Goal: Check status: Verify the current state of an ongoing process or item

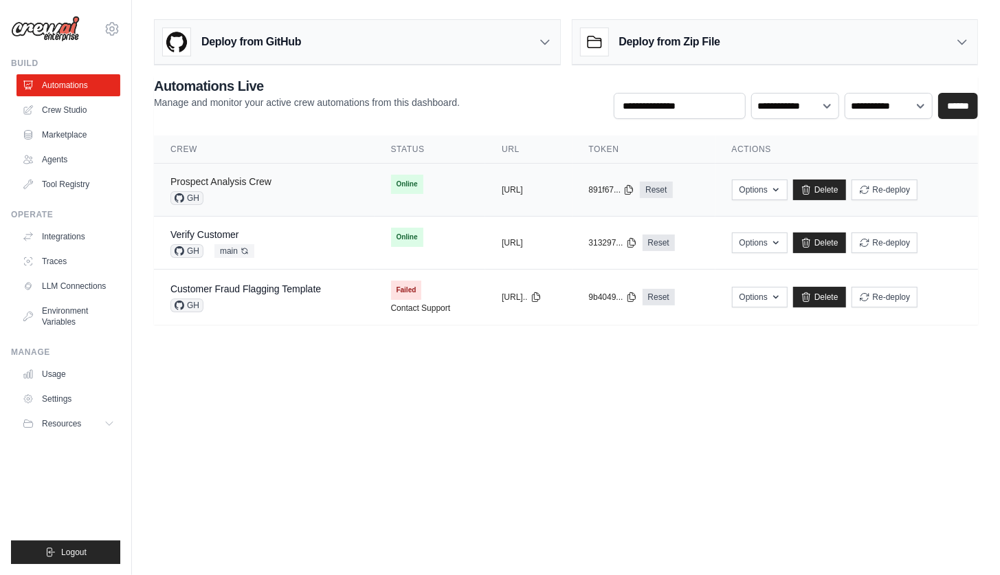
click at [251, 181] on link "Prospect Analysis Crew" at bounding box center [220, 181] width 101 height 11
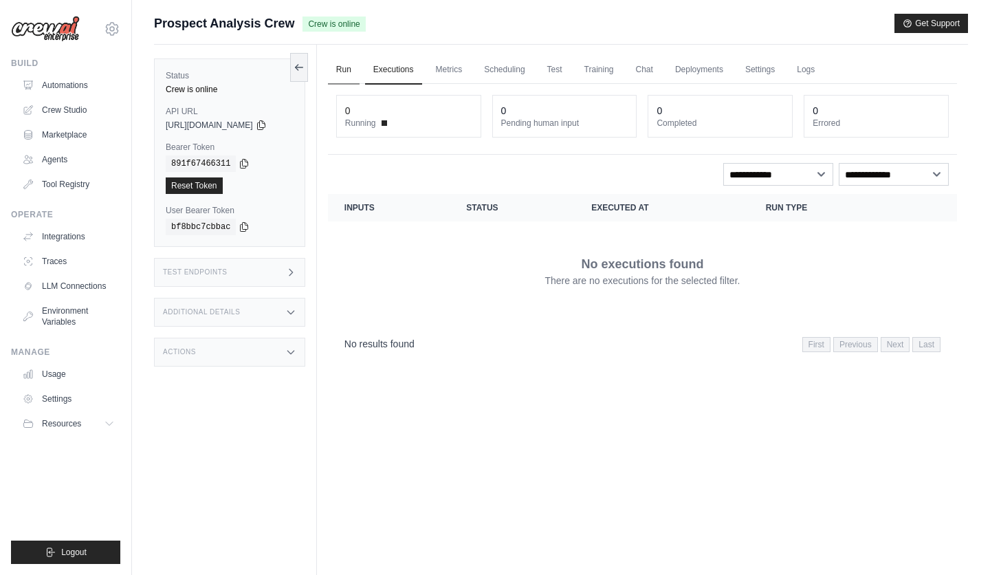
click at [355, 64] on link "Run" at bounding box center [344, 70] width 32 height 29
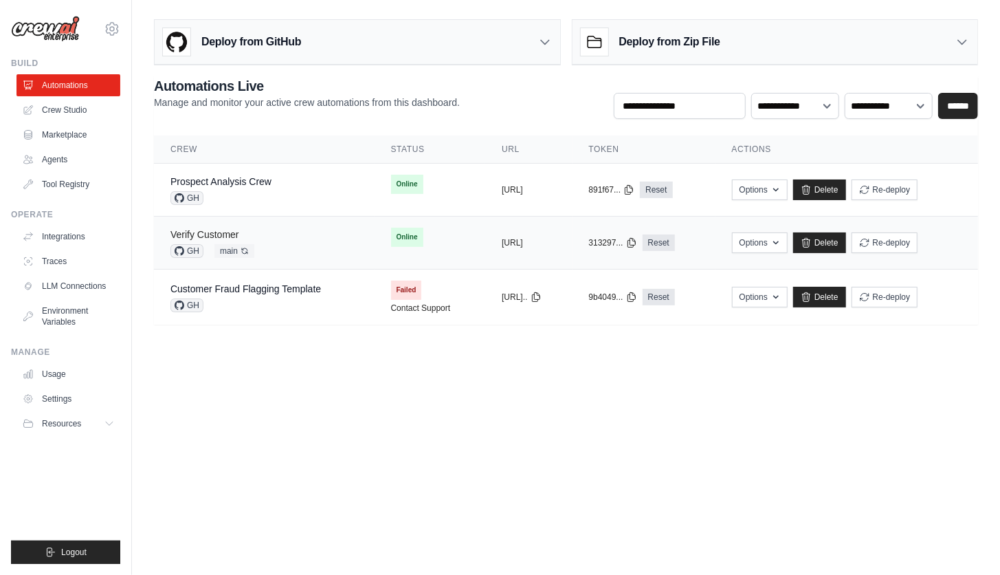
click at [192, 229] on link "Verify Customer" at bounding box center [204, 234] width 69 height 11
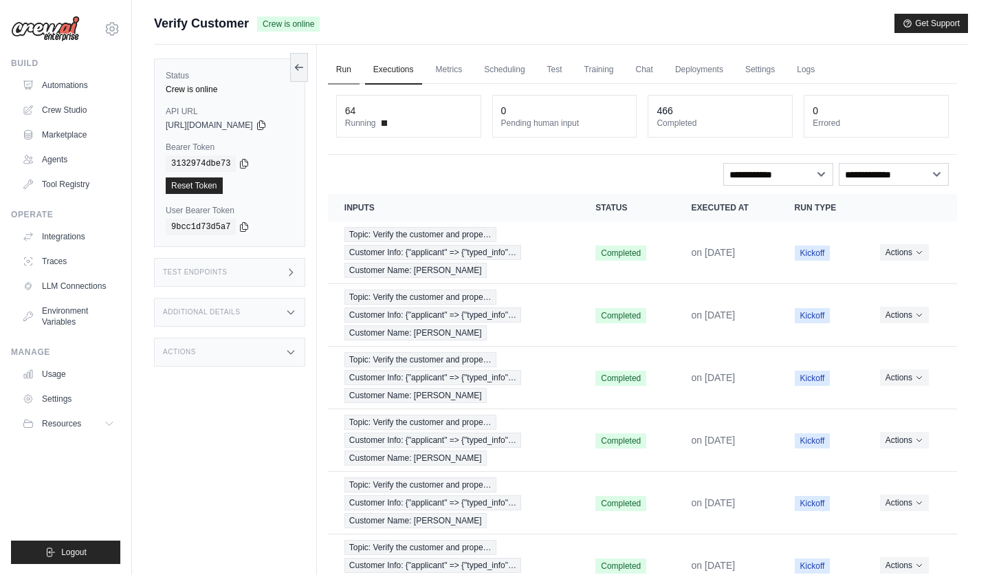
click at [355, 70] on link "Run" at bounding box center [344, 70] width 32 height 29
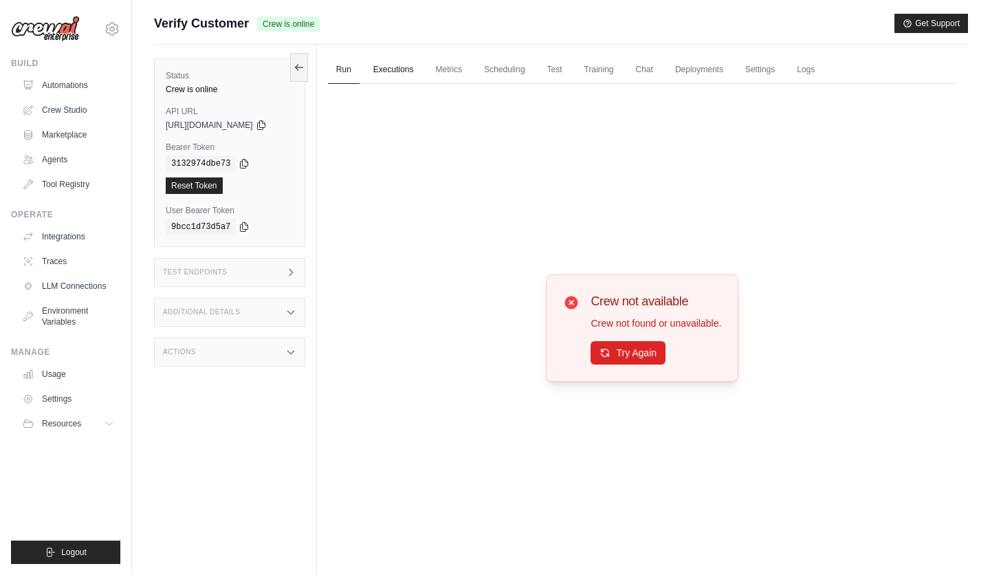
click at [403, 70] on link "Executions" at bounding box center [393, 70] width 57 height 29
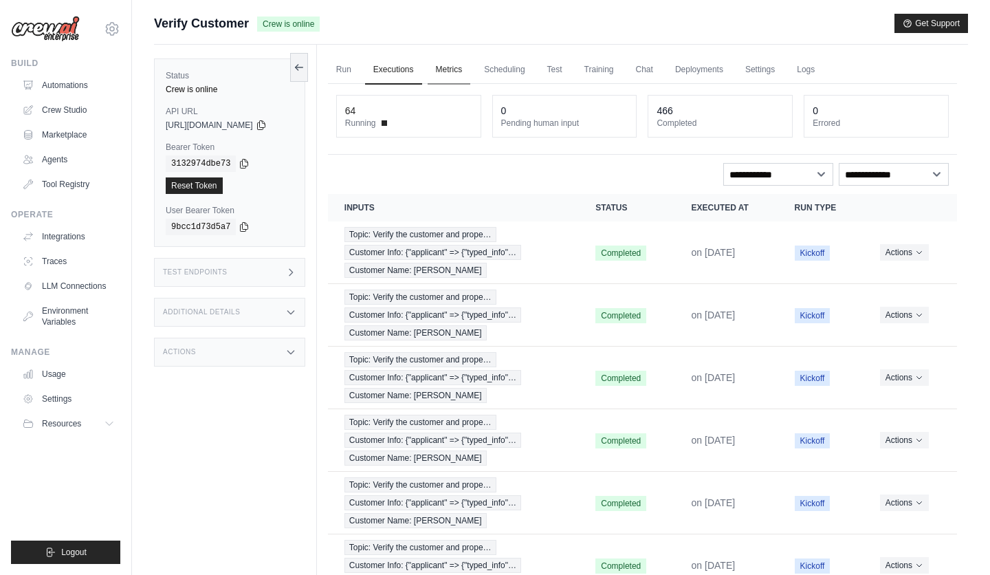
click at [453, 71] on link "Metrics" at bounding box center [449, 70] width 43 height 29
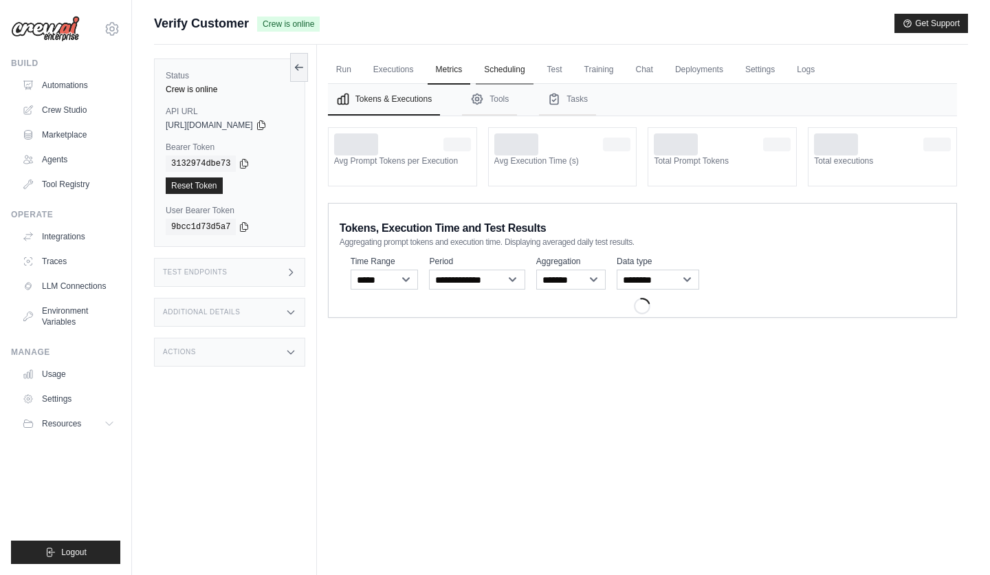
click at [514, 63] on link "Scheduling" at bounding box center [504, 70] width 57 height 29
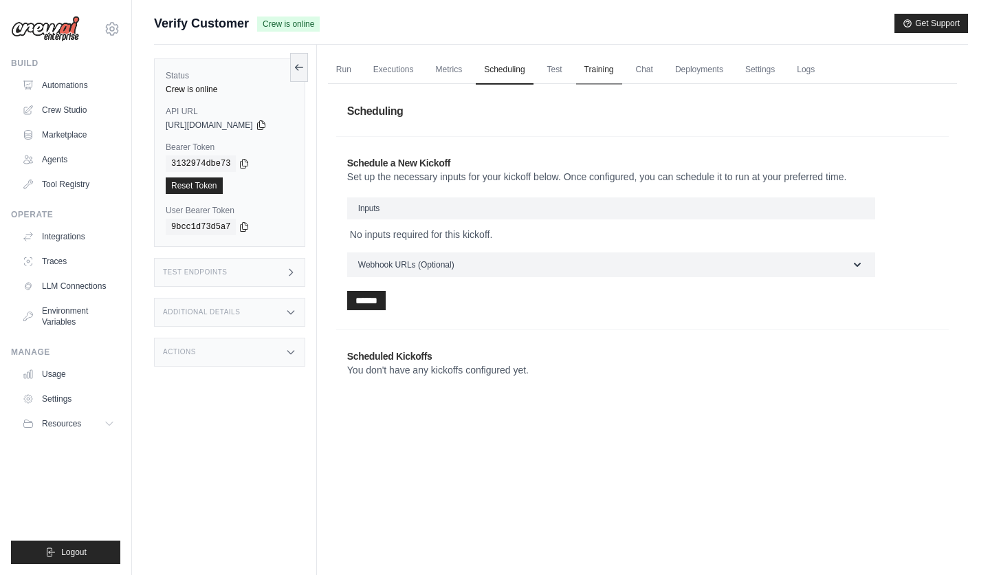
click at [586, 63] on link "Training" at bounding box center [599, 70] width 46 height 29
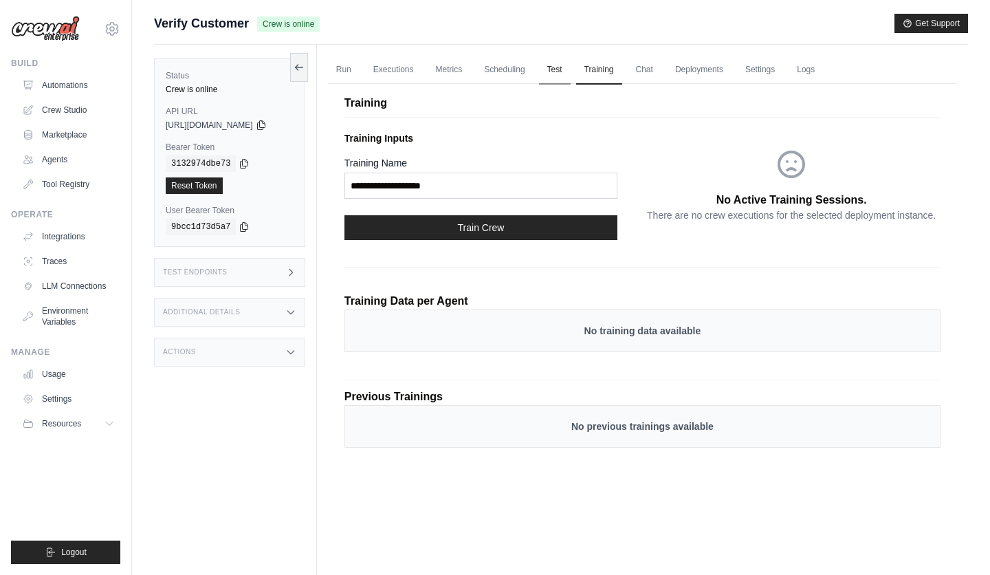
click at [555, 70] on link "Test" at bounding box center [555, 70] width 32 height 29
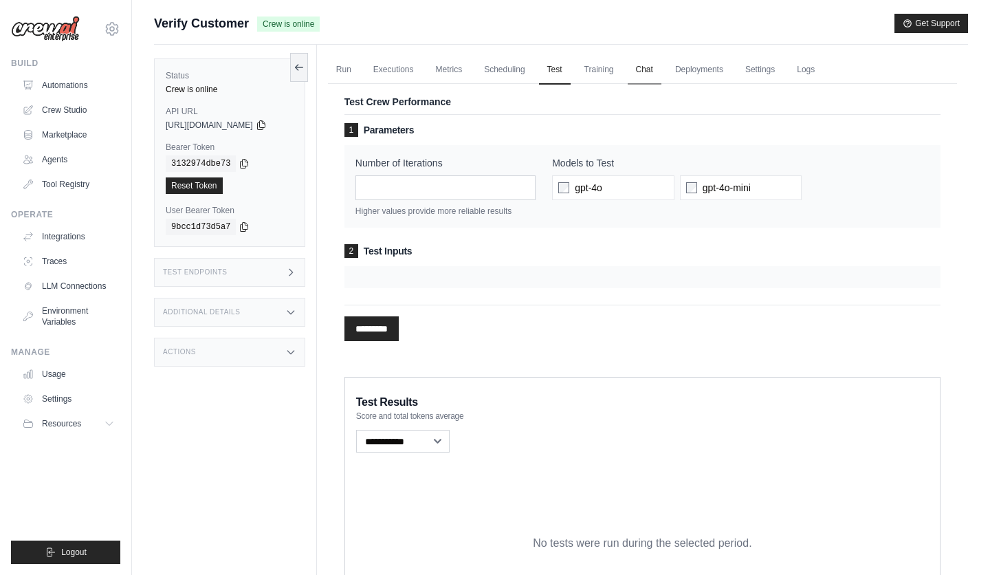
click at [647, 70] on link "Chat" at bounding box center [645, 70] width 34 height 29
click at [704, 76] on link "Deployments" at bounding box center [699, 70] width 65 height 29
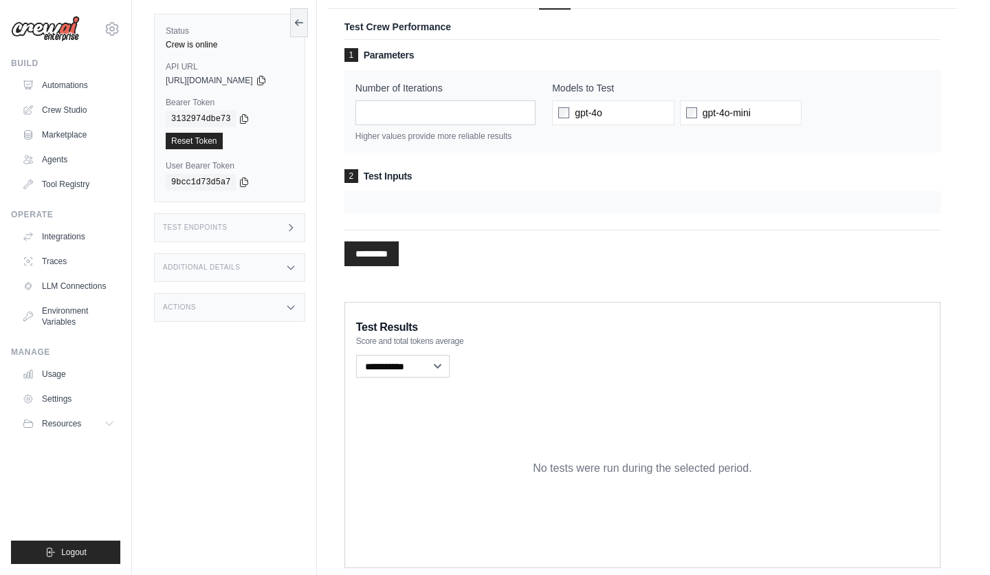
scroll to position [58, 0]
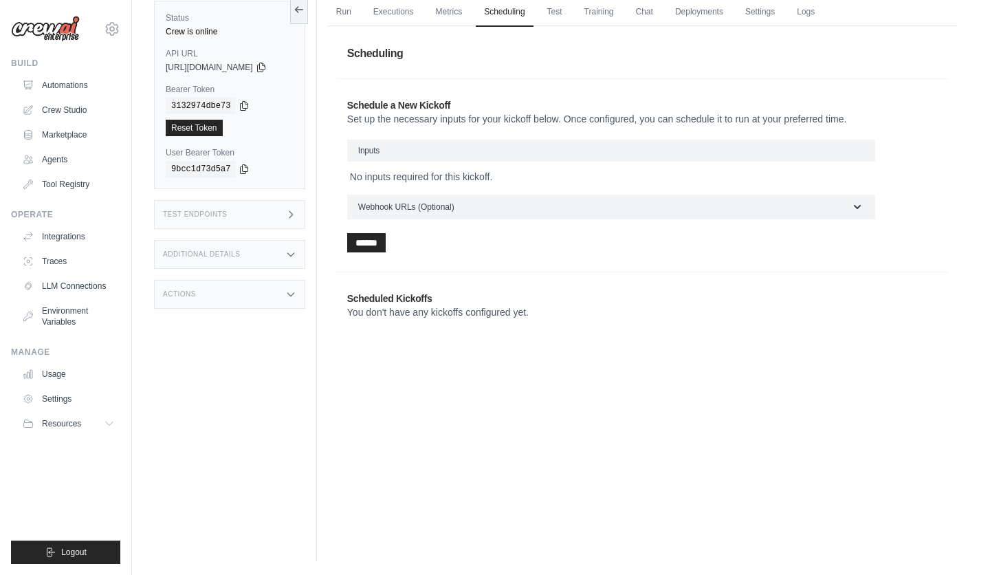
scroll to position [83, 0]
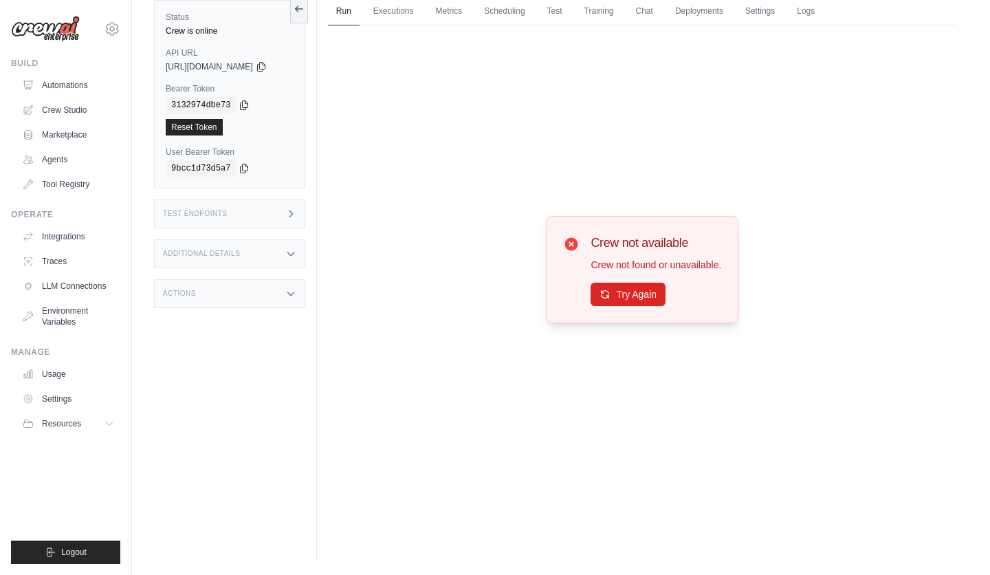
scroll to position [58, 0]
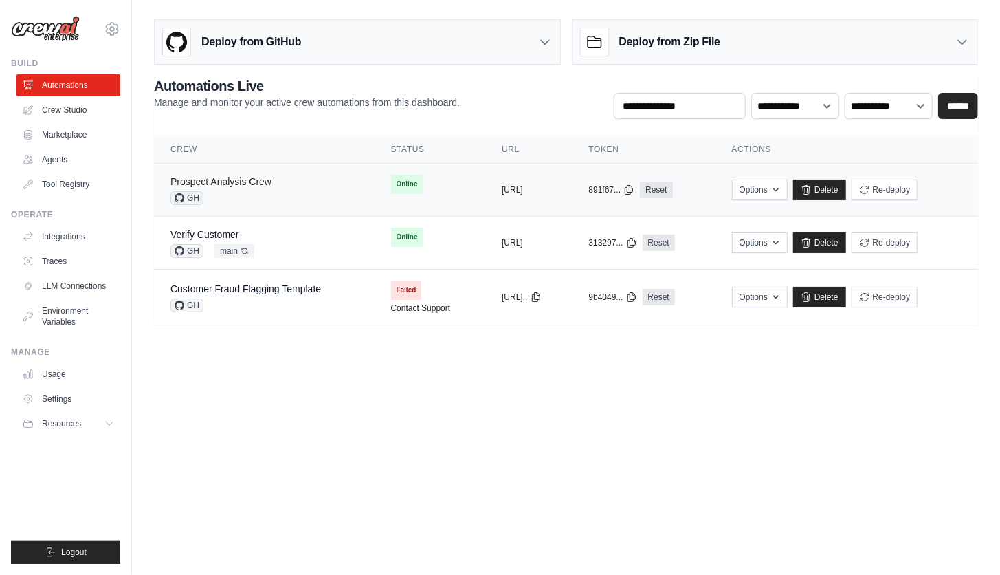
click at [269, 177] on link "Prospect Analysis Crew" at bounding box center [220, 181] width 101 height 11
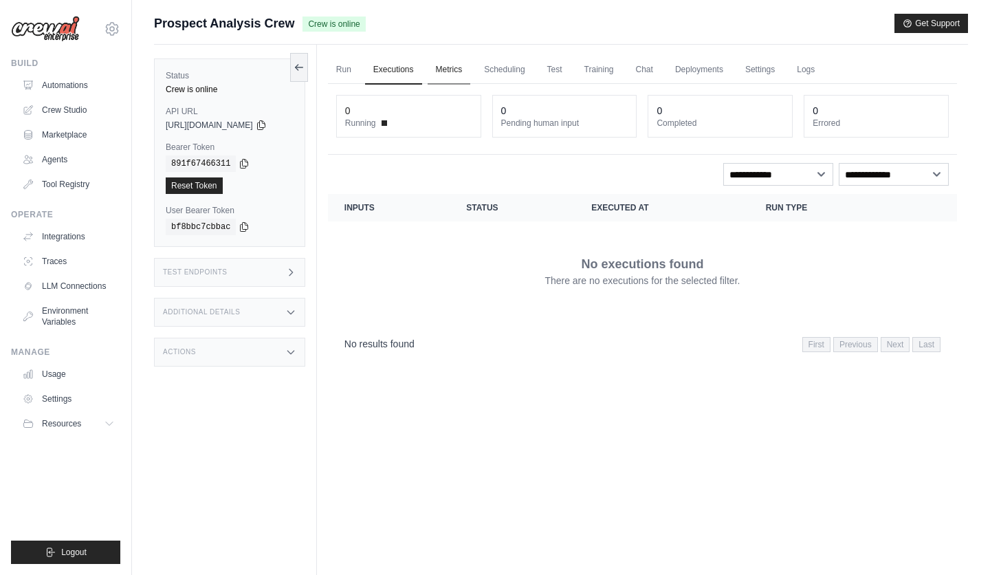
click at [457, 69] on link "Metrics" at bounding box center [449, 70] width 43 height 29
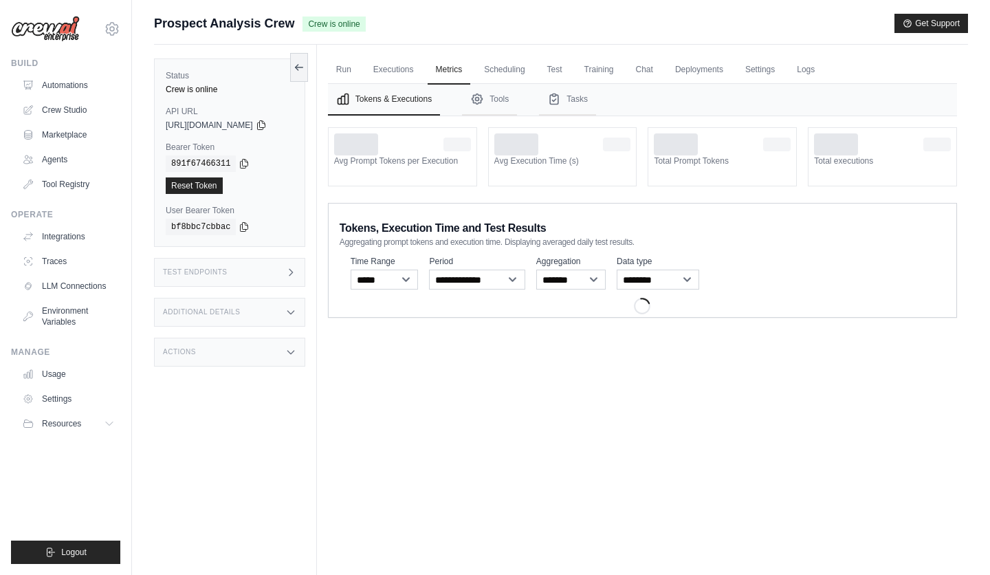
click at [547, 69] on ul "Run Executions Metrics Scheduling Test Training Chat Deployments Settings Logs" at bounding box center [642, 70] width 629 height 28
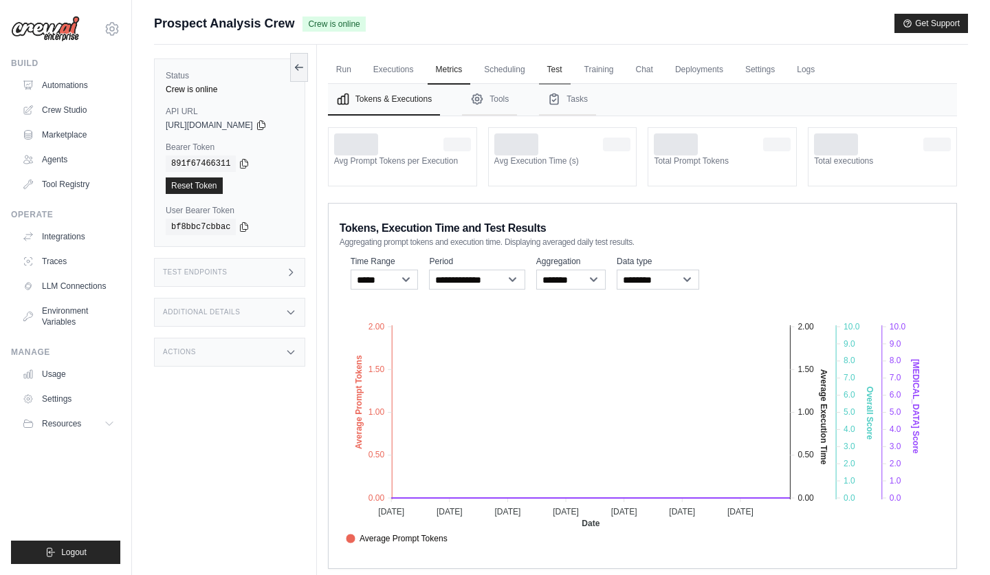
click at [571, 67] on link "Test" at bounding box center [555, 70] width 32 height 29
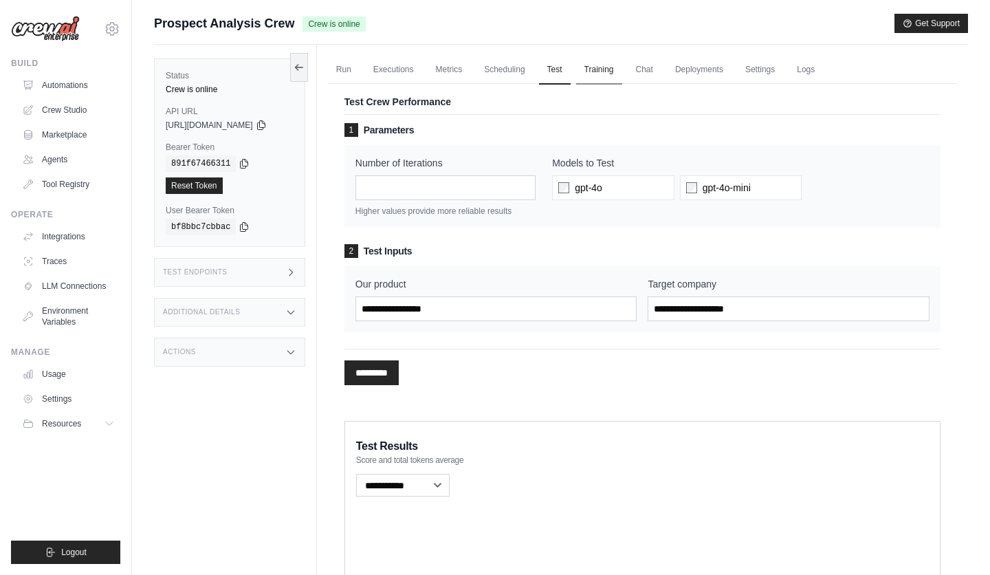
click at [622, 69] on link "Training" at bounding box center [599, 70] width 46 height 29
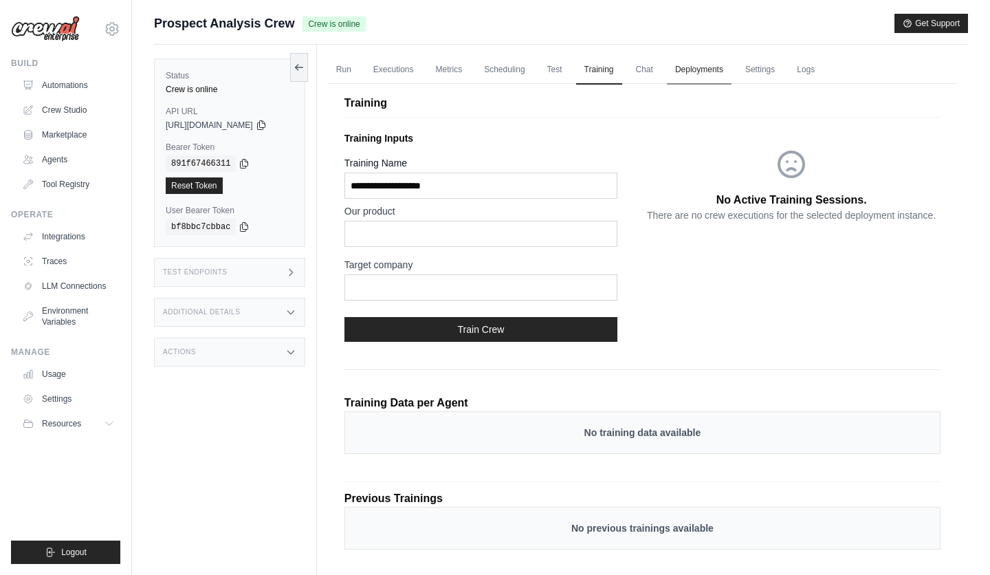
click at [682, 68] on link "Deployments" at bounding box center [699, 70] width 65 height 29
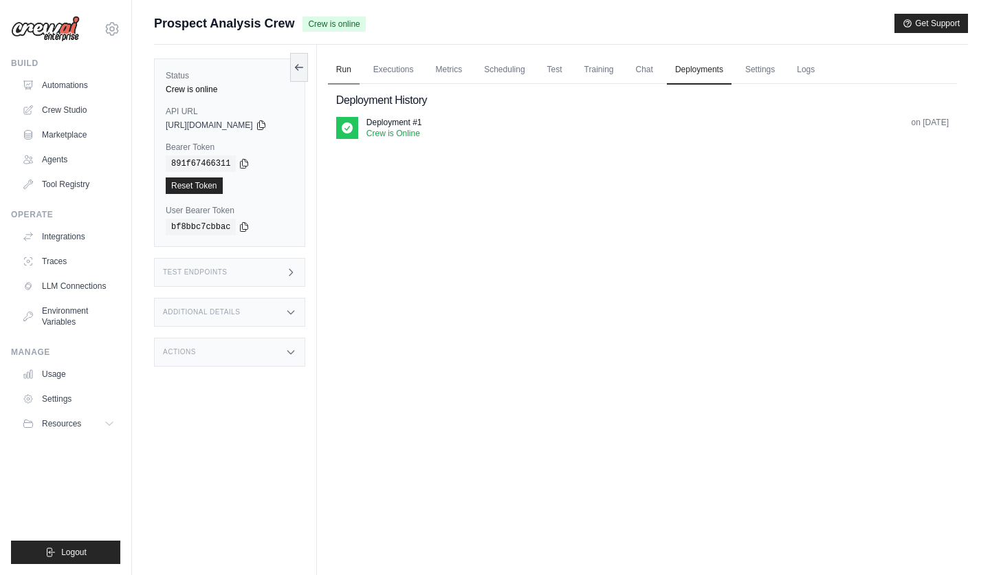
click at [358, 69] on link "Run" at bounding box center [344, 70] width 32 height 29
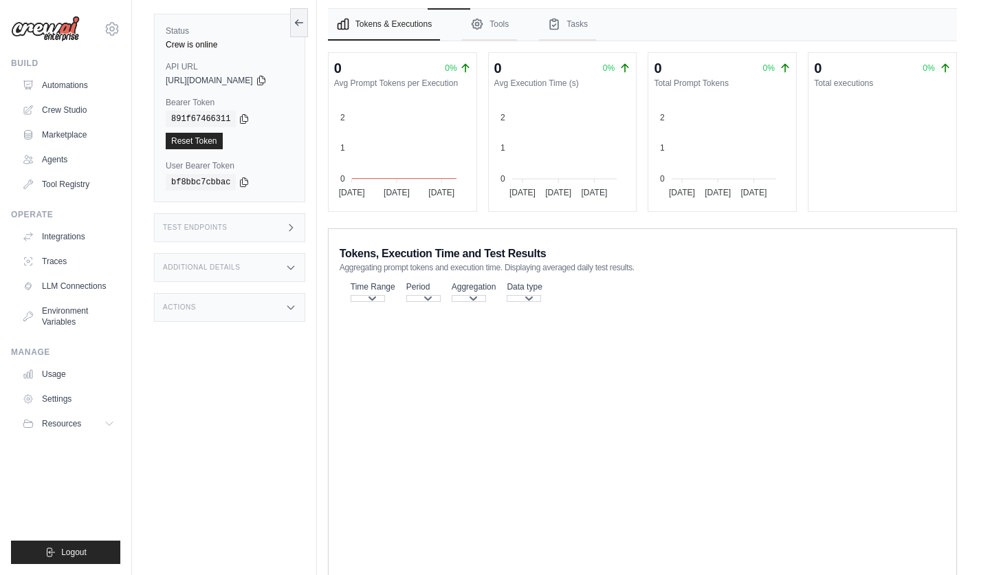
scroll to position [83, 0]
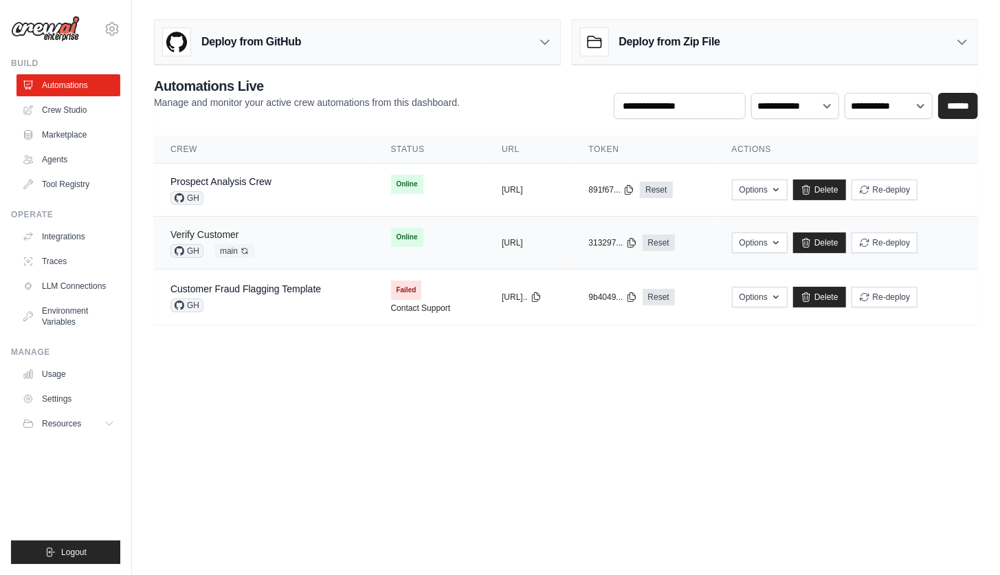
click at [217, 230] on link "Verify Customer" at bounding box center [204, 234] width 69 height 11
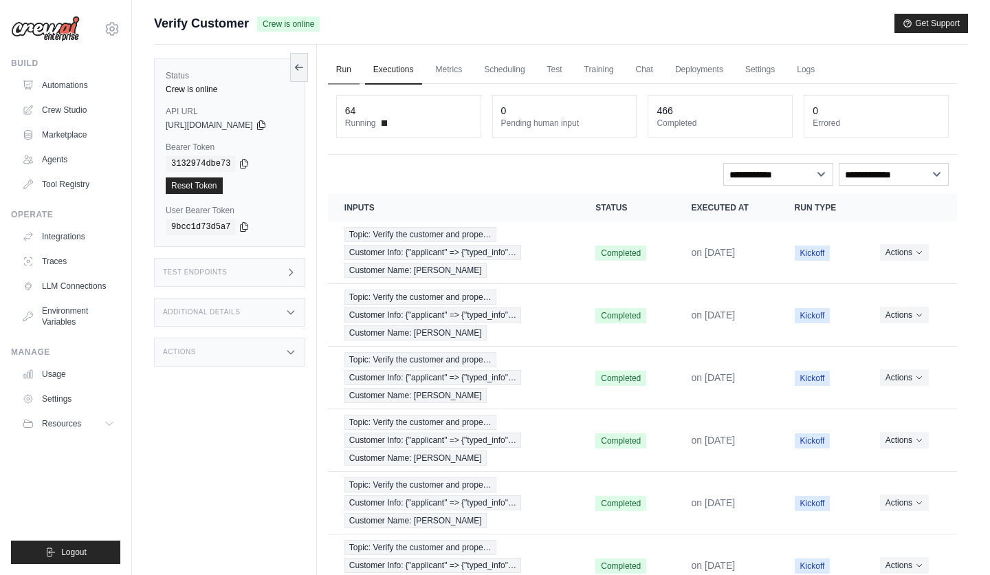
click at [359, 60] on link "Run" at bounding box center [344, 70] width 32 height 29
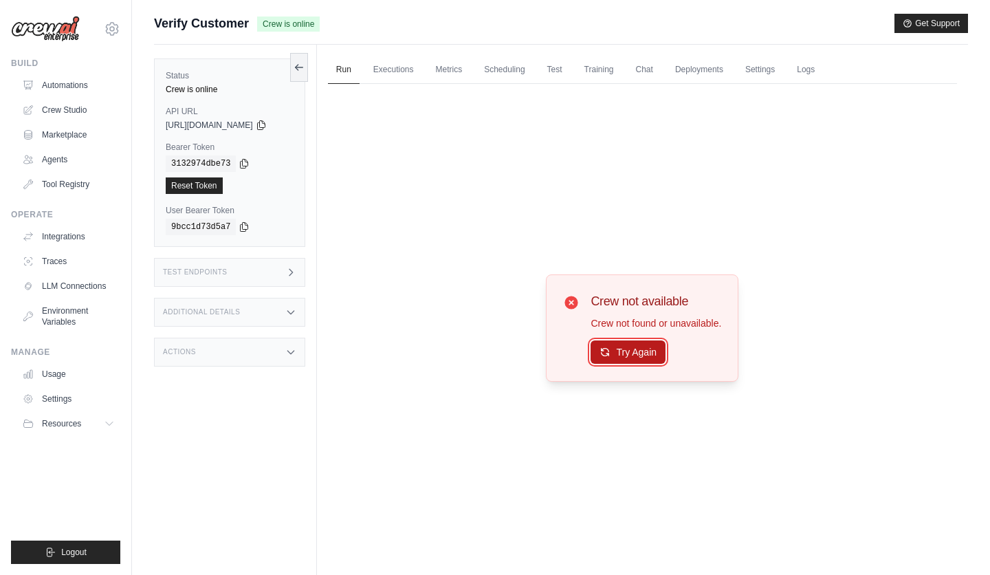
click at [642, 353] on button "Try Again" at bounding box center [627, 351] width 75 height 23
click at [642, 353] on button "Try Again" at bounding box center [627, 352] width 75 height 23
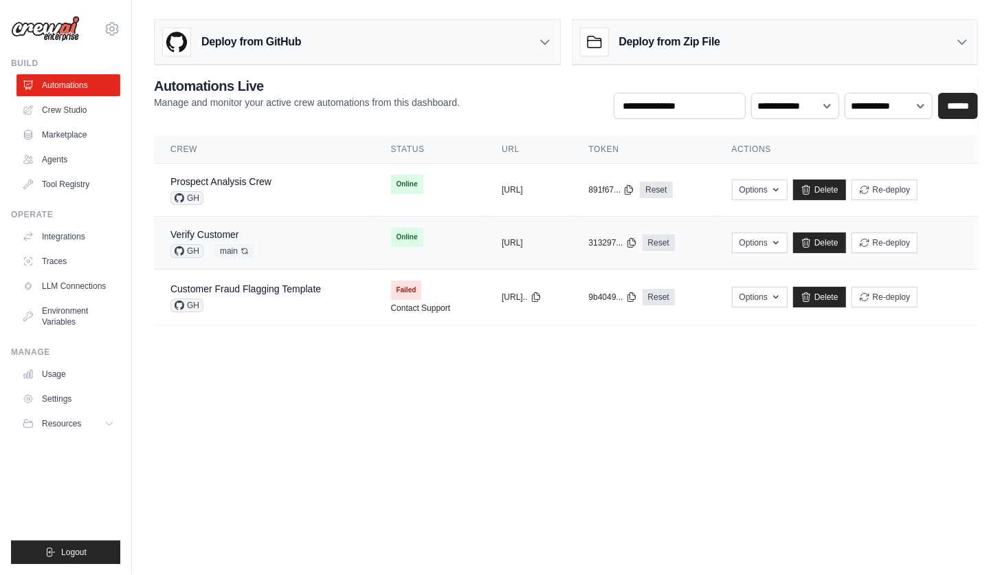
click at [206, 224] on td "Verify Customer GH main Auto-deploy enabled" at bounding box center [264, 243] width 221 height 53
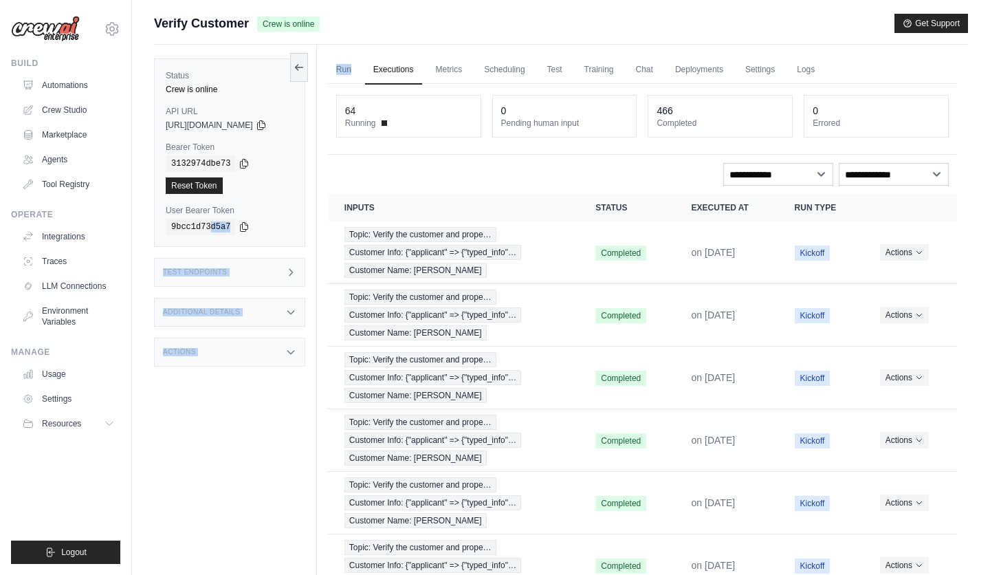
click at [377, 76] on div "Status Crew is online API URL copied [URL][DOMAIN_NAME] Bearer Token copied 313…" at bounding box center [561, 472] width 814 height 854
click at [462, 238] on span "Topic: Verify the customer and prope…" at bounding box center [420, 234] width 152 height 15
